Goal: Task Accomplishment & Management: Manage account settings

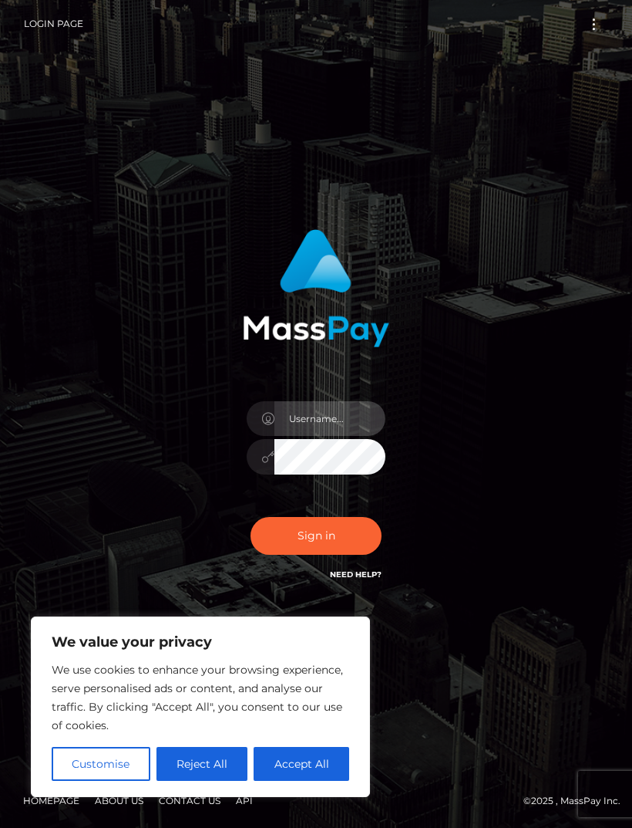
click at [352, 436] on input "text" at bounding box center [330, 418] width 111 height 35
click at [346, 436] on input "text" at bounding box center [330, 418] width 111 height 35
type input "[EMAIL_ADDRESS][DOMAIN_NAME]"
click at [362, 555] on button "Sign in" at bounding box center [316, 536] width 131 height 38
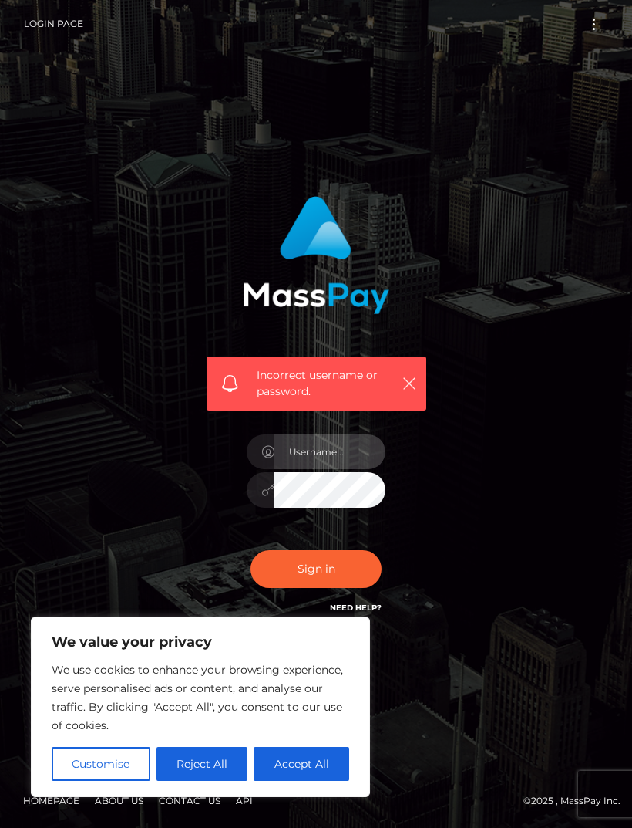
click at [361, 469] on input "text" at bounding box center [330, 451] width 111 height 35
type input "n"
type input "[EMAIL_ADDRESS][DOMAIN_NAME]"
click at [524, 489] on div "Incorrect username or password. [EMAIL_ADDRESS][DOMAIN_NAME]" at bounding box center [316, 414] width 555 height 460
click at [353, 588] on button "Sign in" at bounding box center [316, 569] width 131 height 38
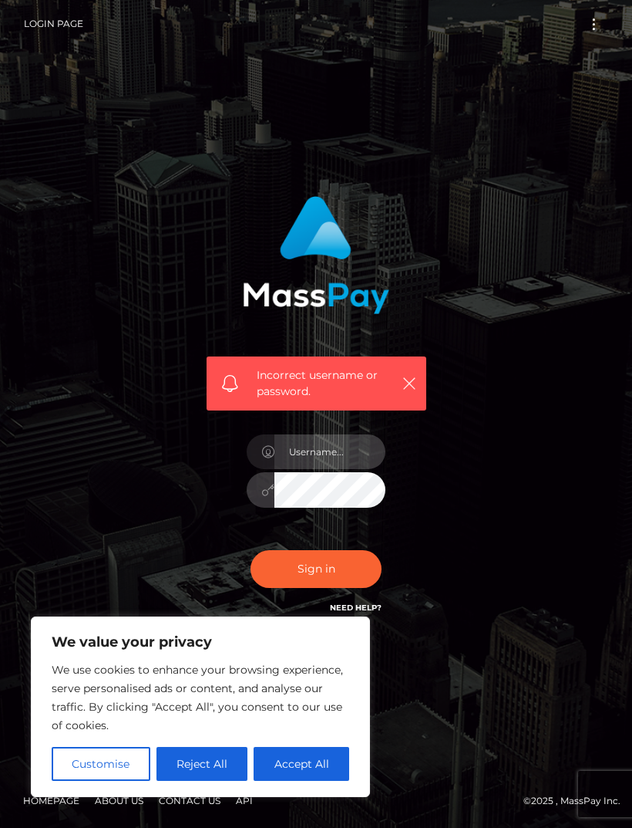
click at [342, 469] on input "text" at bounding box center [330, 451] width 111 height 35
click at [329, 469] on input "[EMAIL_ADDRESS][DOMAIN_NAME]" at bounding box center [330, 451] width 111 height 35
type input "babymaddilynn@gmail.com"
click at [455, 492] on div "Incorrect username or password. babymaddilynn@gmail.com" at bounding box center [316, 414] width 555 height 460
click at [356, 588] on button "Sign in" at bounding box center [316, 569] width 131 height 38
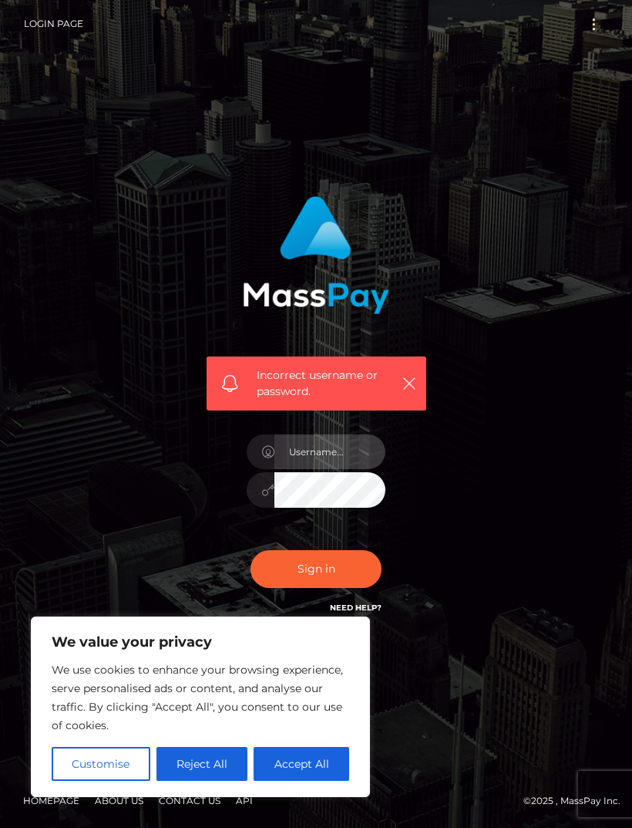
click at [358, 469] on input "text" at bounding box center [330, 451] width 111 height 35
click at [347, 469] on input "babyma" at bounding box center [330, 451] width 111 height 35
type input "babymaddilynn@gmail.com"
click at [581, 507] on div "Incorrect username or password. babymaddilynn@gmail.com" at bounding box center [316, 414] width 555 height 460
click at [275, 588] on button "Sign in" at bounding box center [316, 569] width 131 height 38
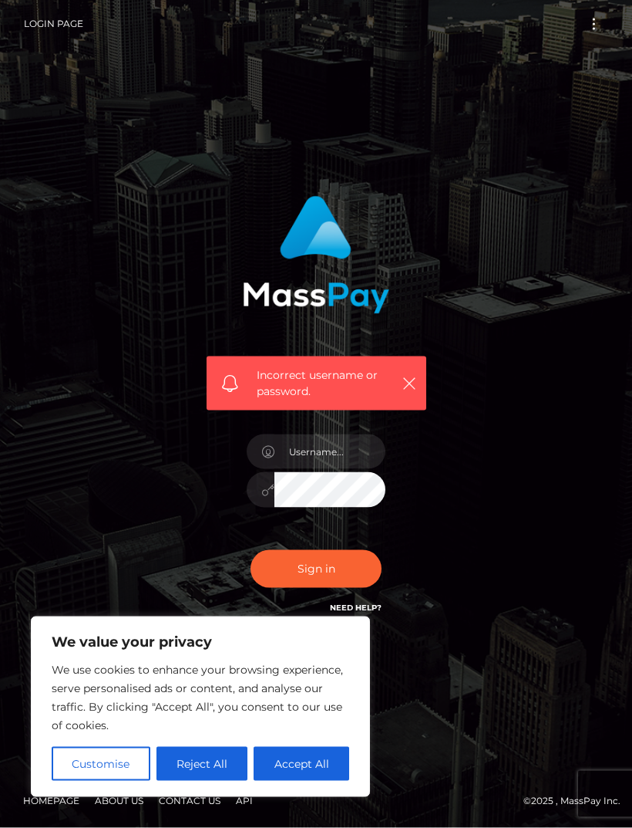
scroll to position [49, 0]
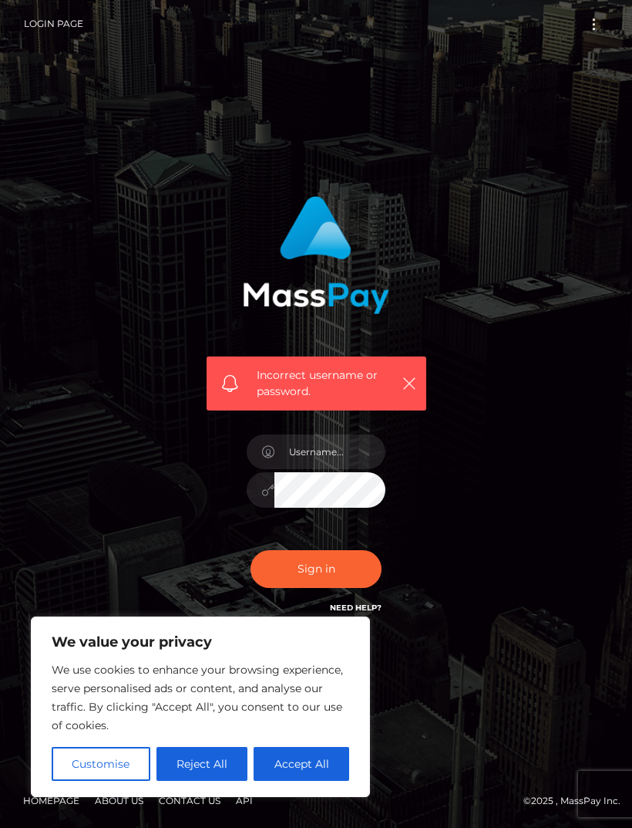
click at [286, 765] on button "Accept All" at bounding box center [302, 764] width 96 height 34
checkbox input "true"
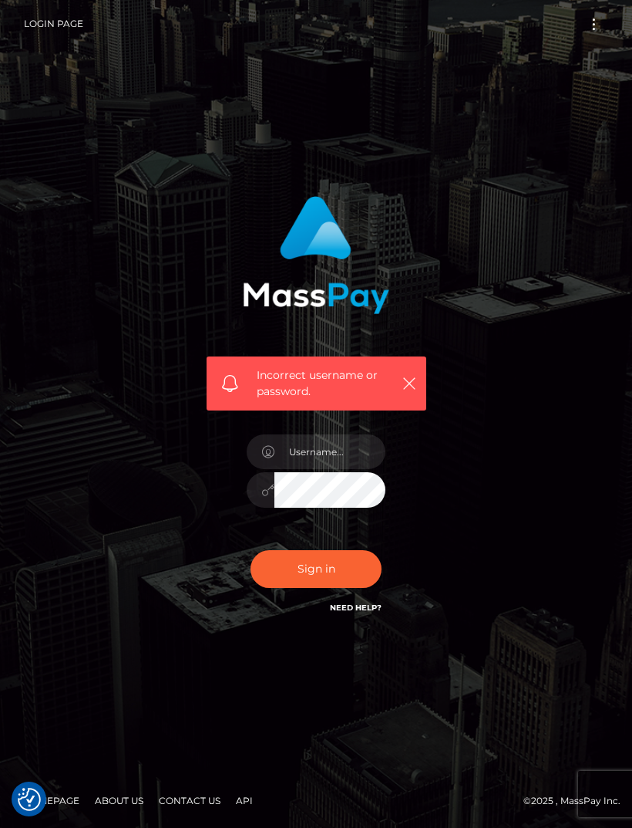
click at [59, 469] on div "Incorrect username or password." at bounding box center [316, 414] width 555 height 460
click at [290, 434] on input "text" at bounding box center [330, 451] width 111 height 35
click at [315, 441] on input "babymaddilynn@gmail.com" at bounding box center [330, 451] width 111 height 35
type input "babymaddilynn@gmail.com"
click at [349, 550] on button "Sign in" at bounding box center [316, 569] width 131 height 38
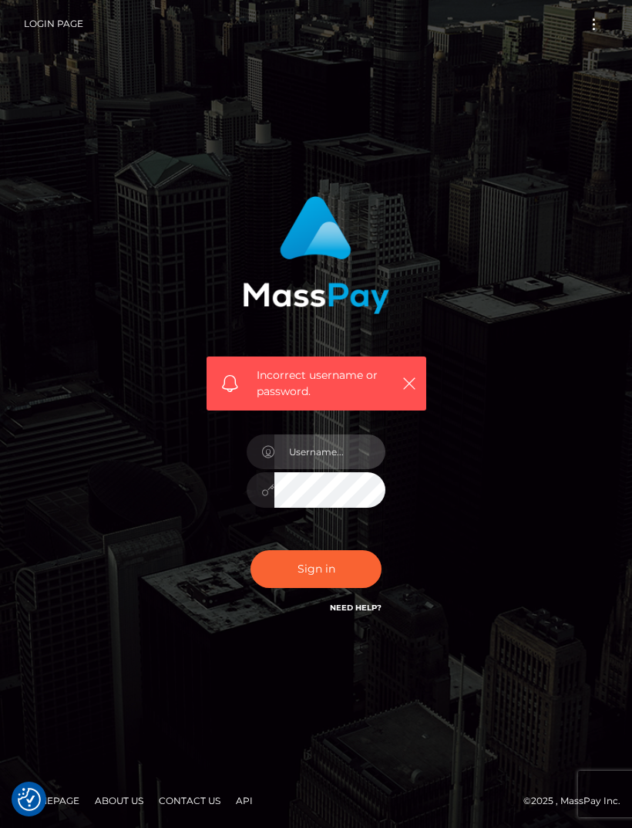
click at [344, 467] on input "text" at bounding box center [330, 451] width 111 height 35
type input "[EMAIL_ADDRESS][DOMAIN_NAME]"
click at [488, 518] on div "Incorrect username or password. babymaddilynn@gmail.com" at bounding box center [316, 414] width 555 height 460
click at [356, 588] on button "Sign in" at bounding box center [316, 569] width 131 height 38
